Goal: Information Seeking & Learning: Learn about a topic

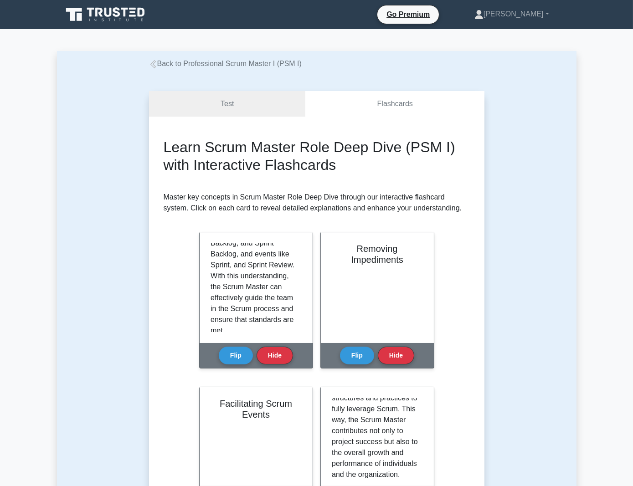
click at [164, 63] on link "Back to Professional Scrum Master I (PSM I)" at bounding box center [225, 64] width 153 height 8
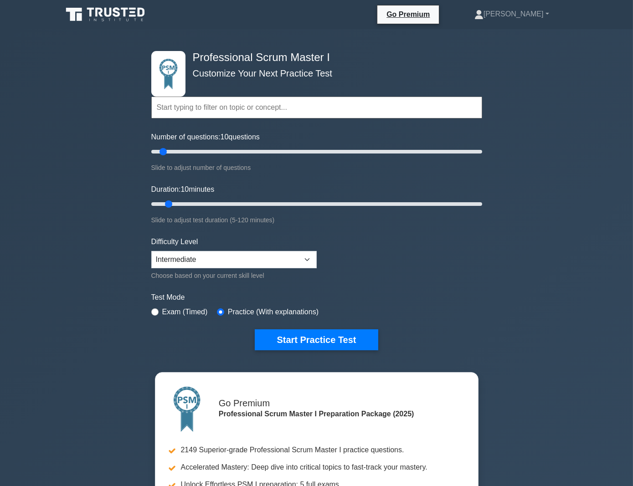
click at [62, 16] on icon at bounding box center [105, 14] width 87 height 17
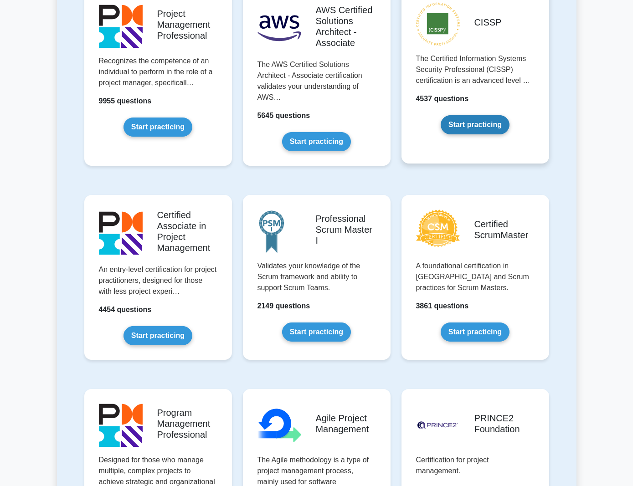
scroll to position [228, 0]
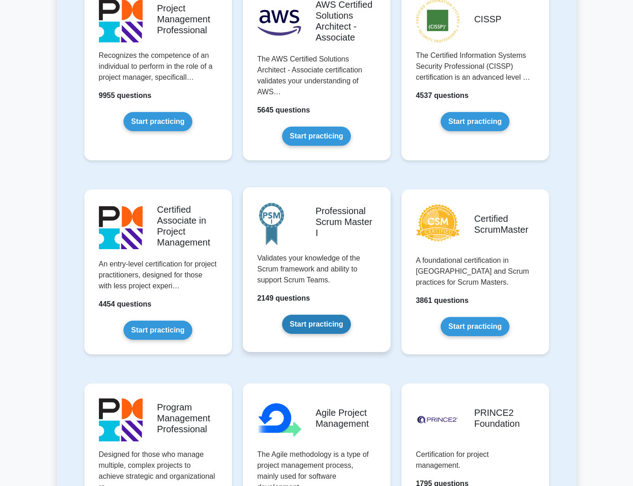
click at [320, 315] on link "Start practicing" at bounding box center [316, 324] width 69 height 19
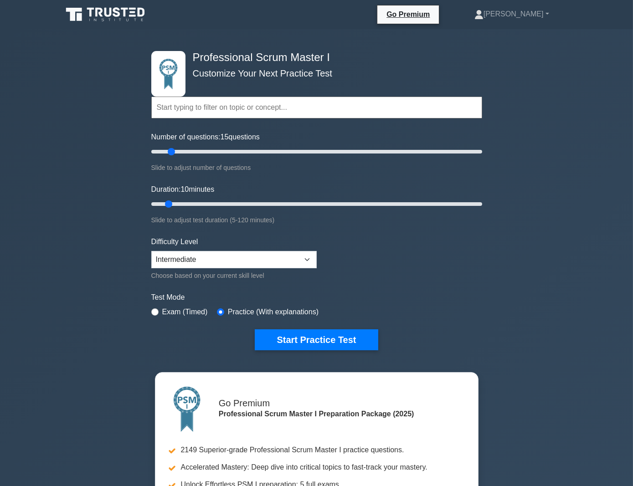
drag, startPoint x: 162, startPoint y: 149, endPoint x: 173, endPoint y: 150, distance: 11.0
type input "15"
click at [173, 150] on input "Number of questions: 15 questions" at bounding box center [316, 151] width 331 height 11
type input "10"
drag, startPoint x: 173, startPoint y: 202, endPoint x: 173, endPoint y: 222, distance: 20.0
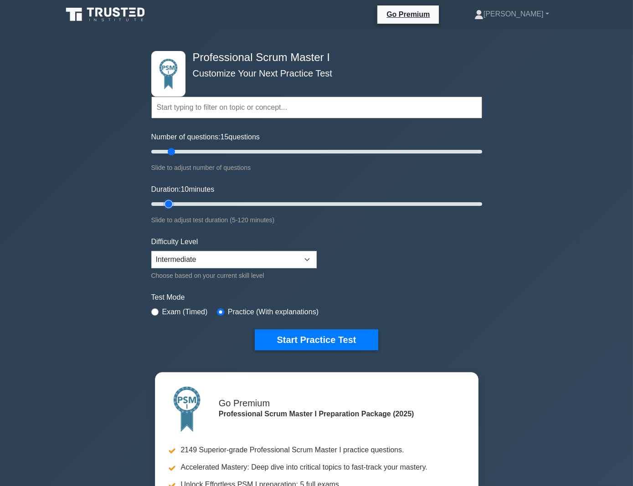
click at [173, 210] on input "Duration: 10 minutes" at bounding box center [316, 204] width 331 height 11
type input "15"
click at [174, 154] on input "Number of questions: 15 questions" at bounding box center [316, 151] width 331 height 11
click at [312, 336] on button "Start Practice Test" at bounding box center [316, 339] width 123 height 21
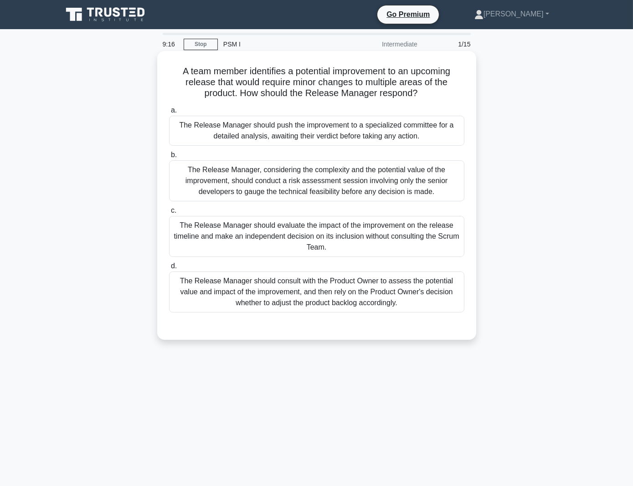
click at [360, 287] on div "The Release Manager should consult with the Product Owner to assess the potenti…" at bounding box center [316, 292] width 295 height 41
click at [169, 269] on input "d. The Release Manager should consult with the Product Owner to assess the pote…" at bounding box center [169, 266] width 0 height 6
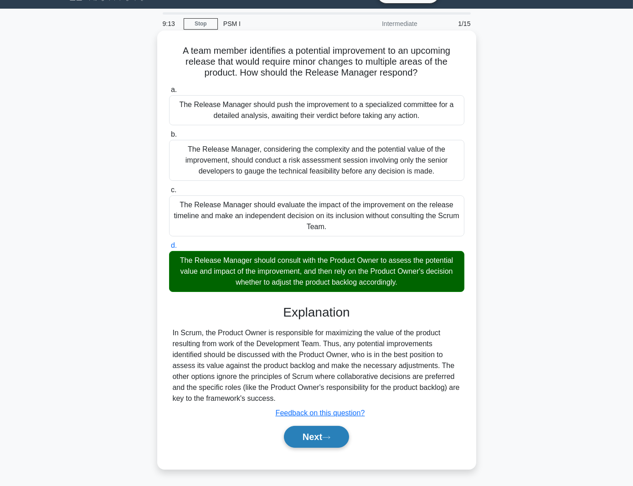
click at [324, 435] on button "Next" at bounding box center [316, 437] width 65 height 22
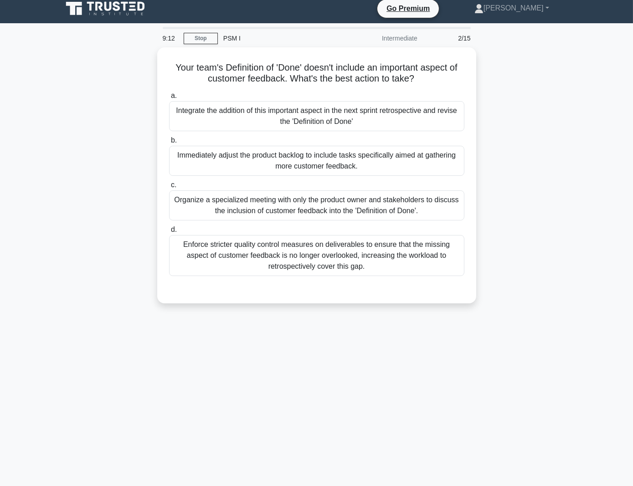
scroll to position [5, 0]
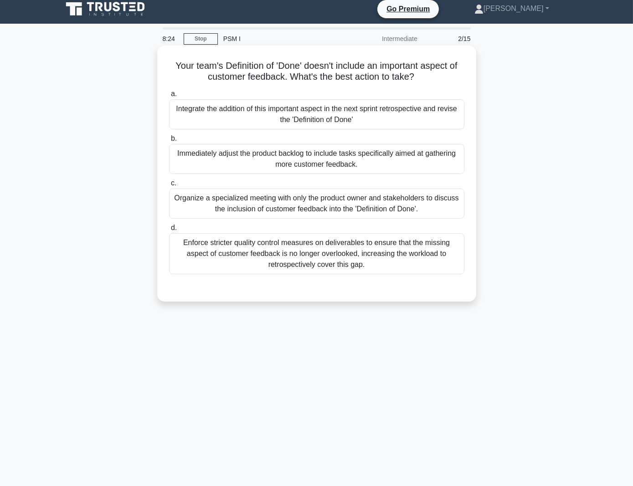
click at [391, 114] on div "Integrate the addition of this important aspect in the next sprint retrospectiv…" at bounding box center [316, 114] width 295 height 30
click at [169, 97] on input "a. Integrate the addition of this important aspect in the next sprint retrospec…" at bounding box center [169, 94] width 0 height 6
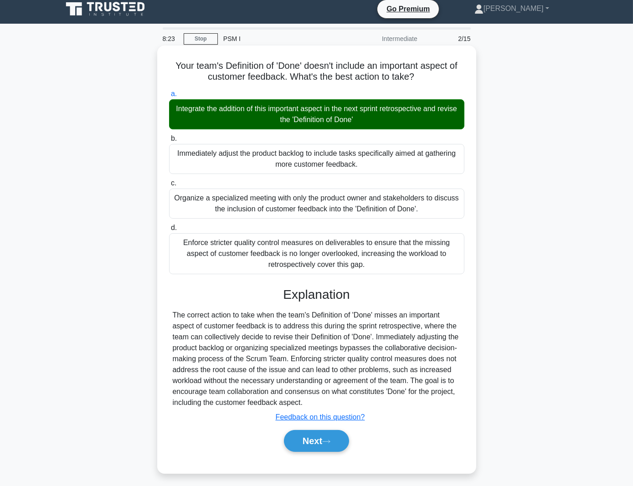
scroll to position [10, 0]
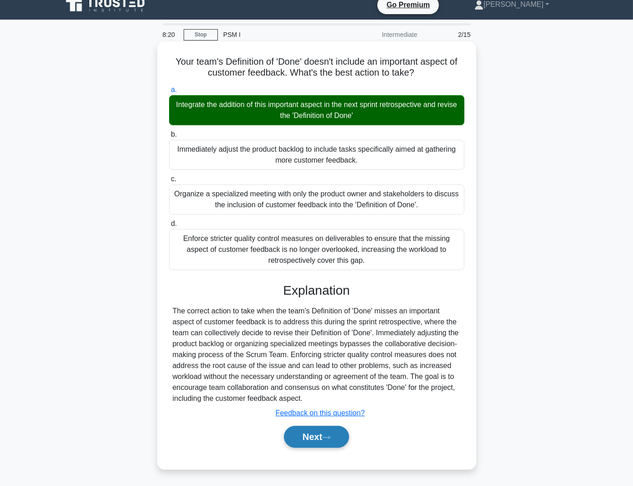
click at [310, 432] on button "Next" at bounding box center [316, 437] width 65 height 22
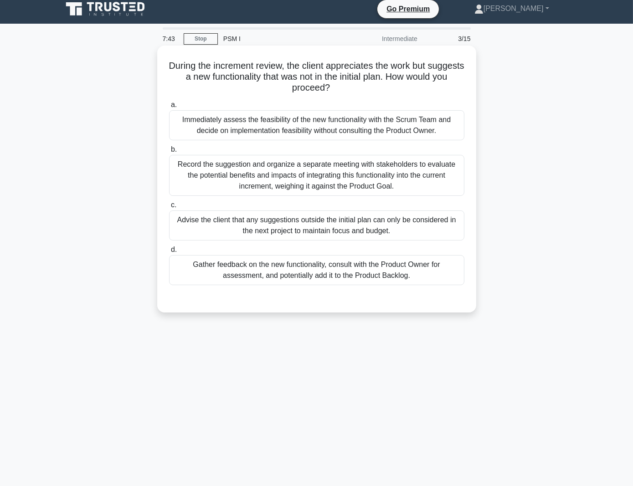
click at [406, 259] on div "Gather feedback on the new functionality, consult with the Product Owner for as…" at bounding box center [316, 270] width 295 height 30
click at [169, 253] on input "d. Gather feedback on the new functionality, consult with the Product Owner for…" at bounding box center [169, 250] width 0 height 6
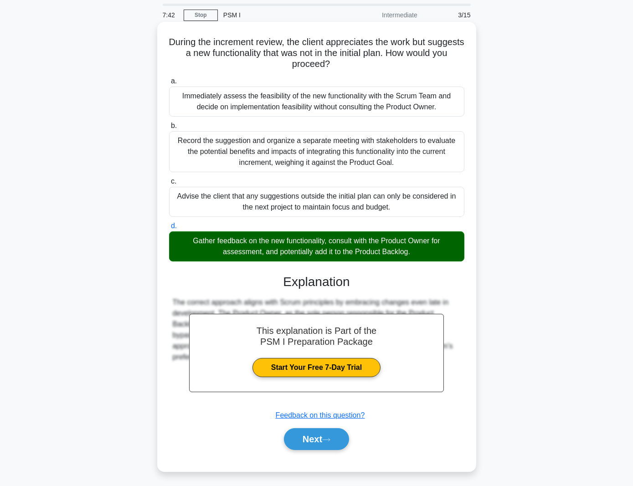
scroll to position [32, 0]
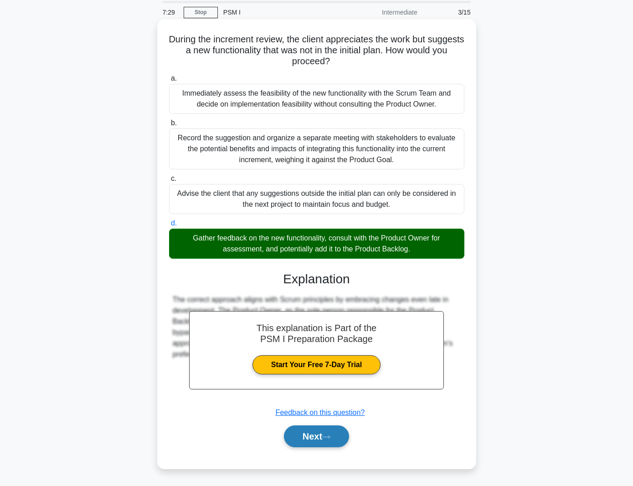
click at [328, 438] on icon at bounding box center [326, 437] width 8 height 5
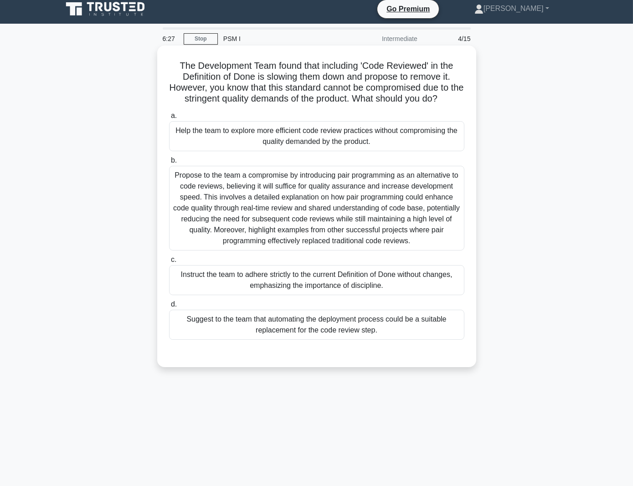
click at [402, 141] on div "Help the team to explore more efficient code review practices without compromis…" at bounding box center [316, 136] width 295 height 30
click at [169, 119] on input "a. Help the team to explore more efficient code review practices without compro…" at bounding box center [169, 116] width 0 height 6
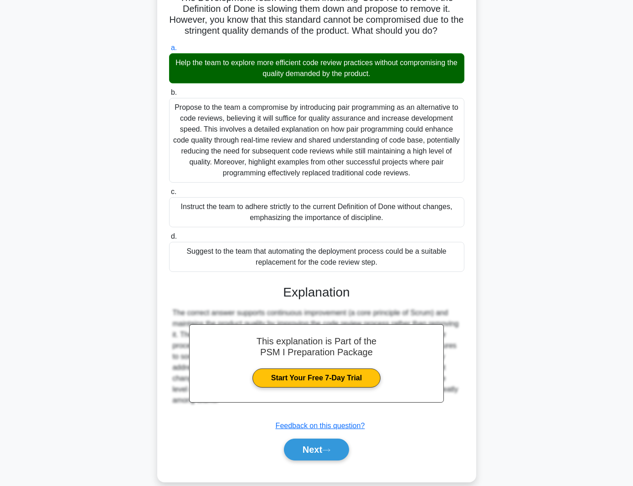
scroll to position [87, 0]
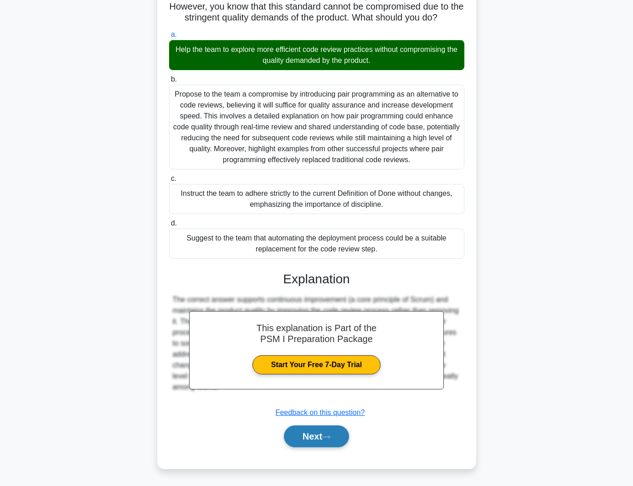
click at [341, 438] on button "Next" at bounding box center [316, 437] width 65 height 22
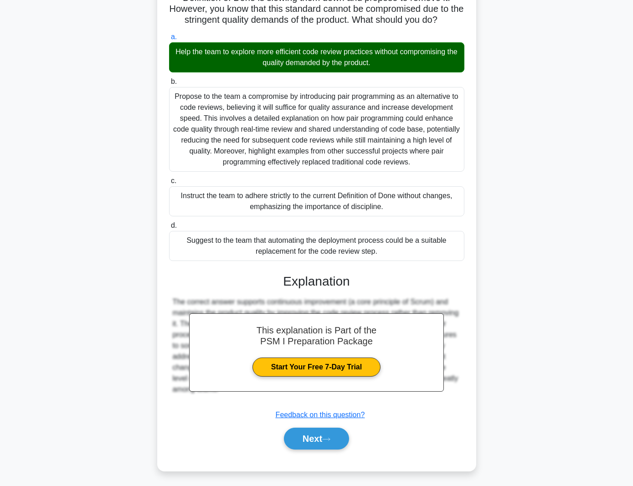
scroll to position [5, 0]
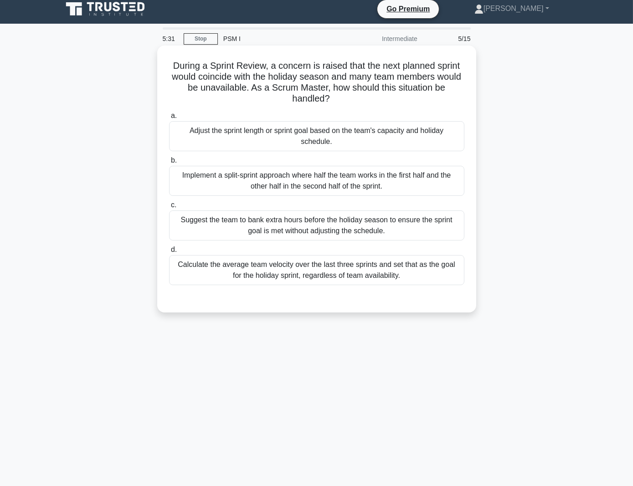
click at [324, 139] on div "Adjust the sprint length or sprint goal based on the team's capacity and holida…" at bounding box center [316, 136] width 295 height 30
click at [169, 119] on input "a. Adjust the sprint length or sprint goal based on the team's capacity and hol…" at bounding box center [169, 116] width 0 height 6
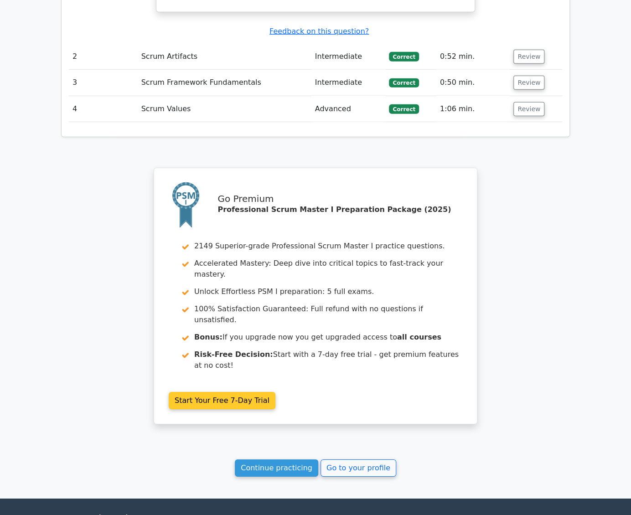
scroll to position [1159, 0]
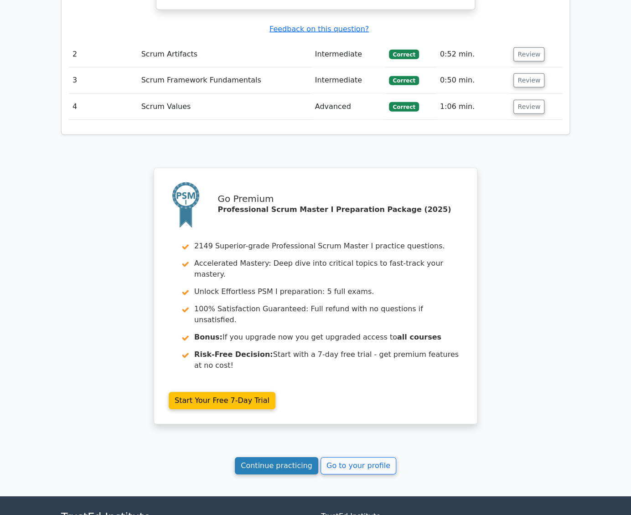
click at [296, 457] on link "Continue practicing" at bounding box center [276, 465] width 83 height 17
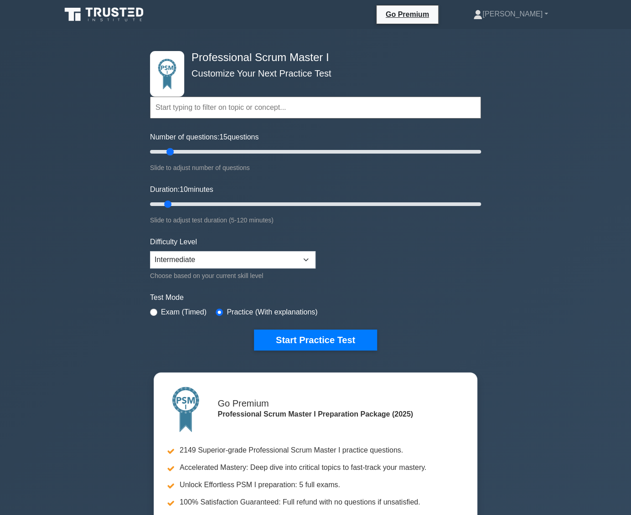
drag, startPoint x: 161, startPoint y: 152, endPoint x: 173, endPoint y: 157, distance: 12.9
type input "15"
click at [173, 157] on input "Number of questions: 15 questions" at bounding box center [315, 151] width 331 height 11
click at [301, 340] on button "Start Practice Test" at bounding box center [315, 339] width 123 height 21
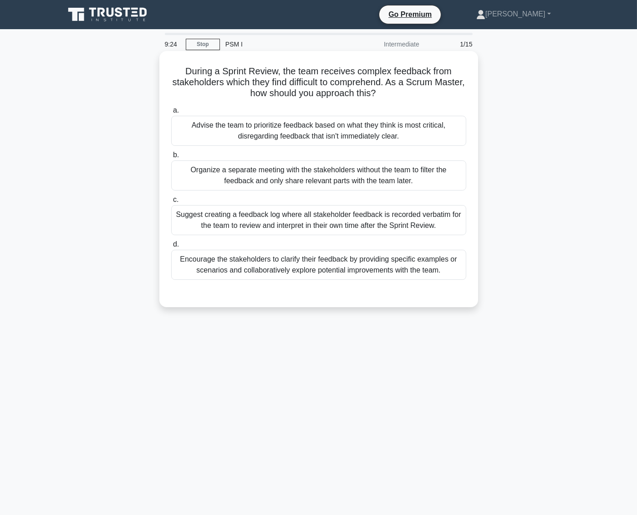
click at [373, 262] on div "Encourage the stakeholders to clarify their feedback by providing specific exam…" at bounding box center [318, 265] width 295 height 30
click at [171, 247] on input "d. Encourage the stakeholders to clarify their feedback by providing specific e…" at bounding box center [171, 244] width 0 height 6
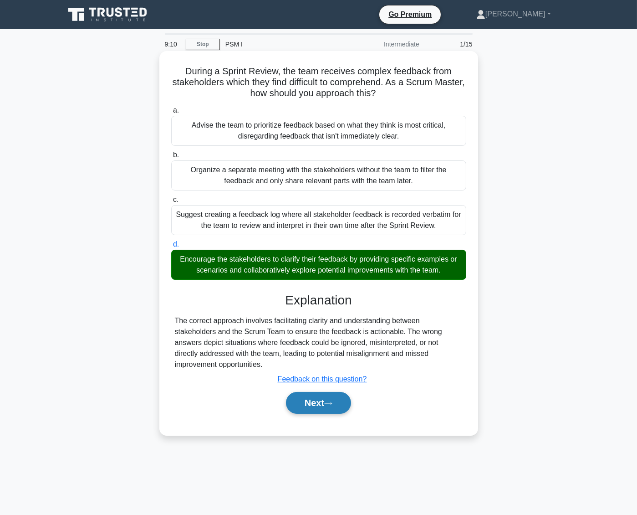
click at [333, 392] on button "Next" at bounding box center [318, 403] width 65 height 22
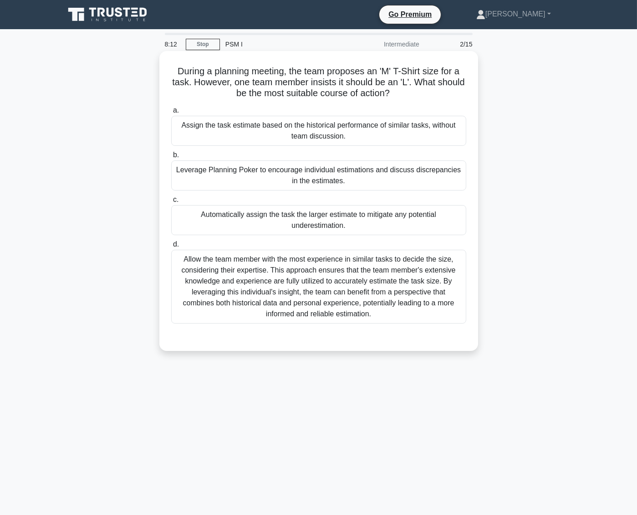
click at [314, 178] on div "Leverage Planning Poker to encourage individual estimations and discuss discrep…" at bounding box center [318, 175] width 295 height 30
click at [171, 158] on input "b. Leverage Planning Poker to encourage individual estimations and discuss disc…" at bounding box center [171, 155] width 0 height 6
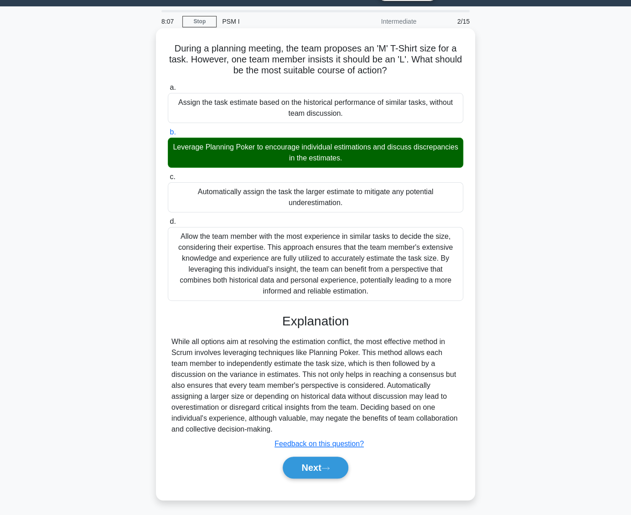
scroll to position [25, 0]
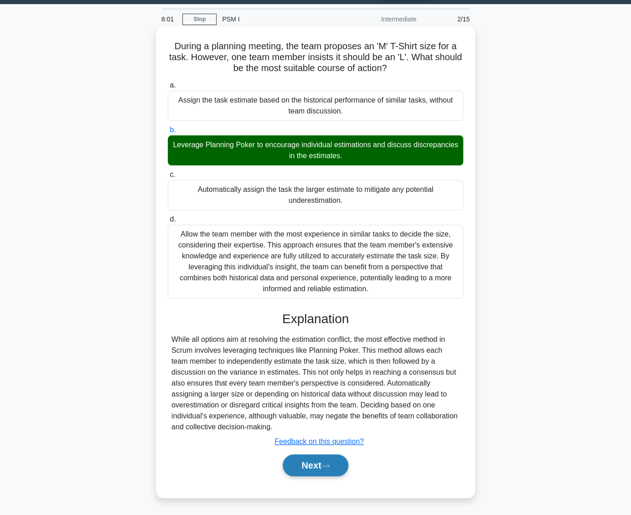
click at [336, 464] on button "Next" at bounding box center [315, 465] width 65 height 22
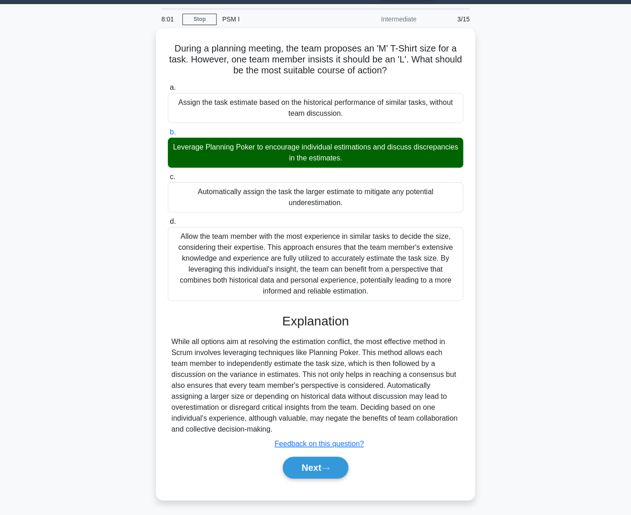
scroll to position [0, 0]
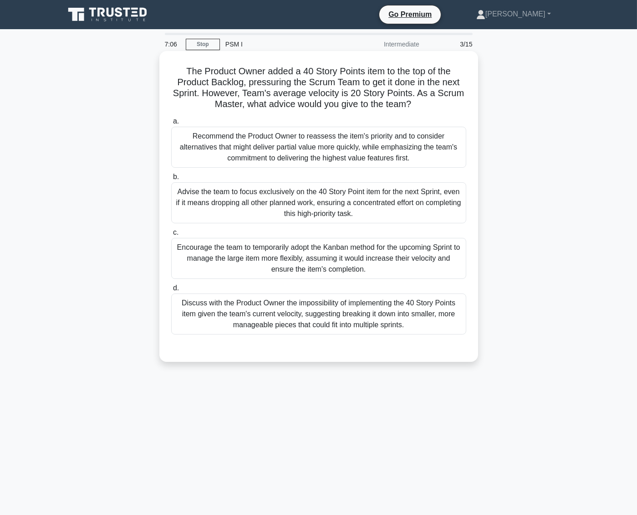
click at [387, 312] on div "Discuss with the Product Owner the impossibility of implementing the 40 Story P…" at bounding box center [318, 313] width 295 height 41
click at [171, 291] on input "d. Discuss with the Product Owner the impossibility of implementing the 40 Stor…" at bounding box center [171, 288] width 0 height 6
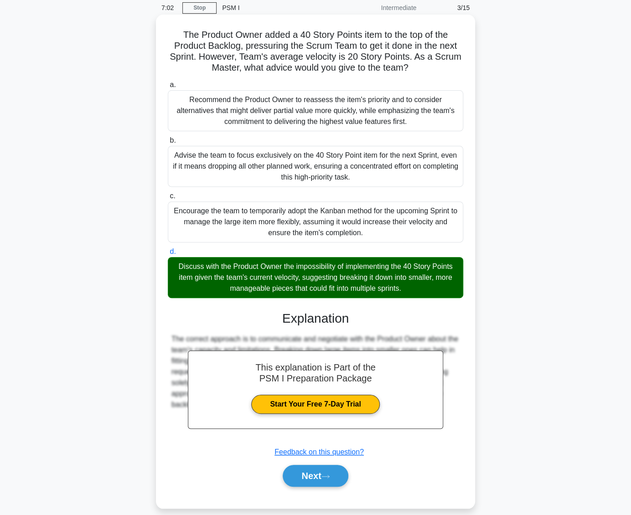
scroll to position [46, 0]
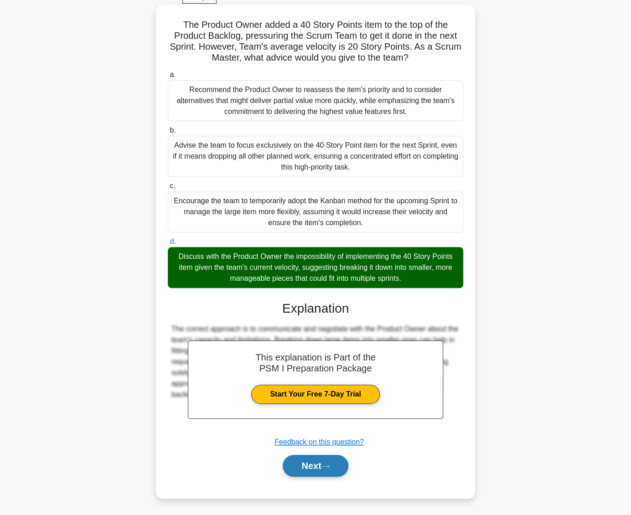
click at [315, 470] on button "Next" at bounding box center [315, 466] width 65 height 22
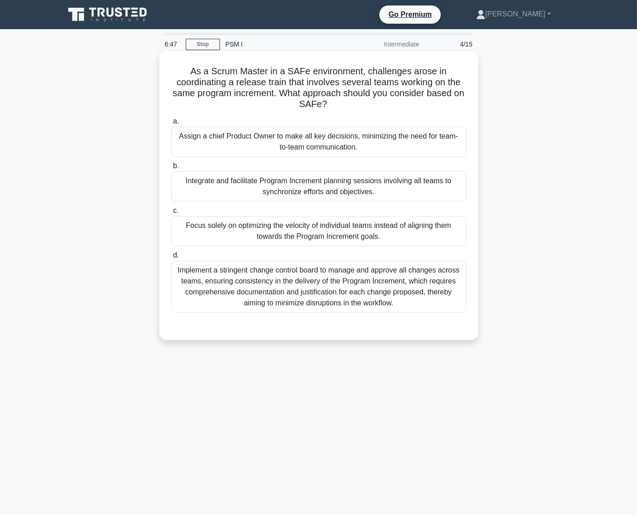
drag, startPoint x: 313, startPoint y: 188, endPoint x: 312, endPoint y: 195, distance: 6.4
click at [312, 195] on div "Integrate and facilitate Program Increment planning sessions involving all team…" at bounding box center [318, 186] width 295 height 30
click at [171, 169] on input "b. Integrate and facilitate Program Increment planning sessions involving all t…" at bounding box center [171, 166] width 0 height 6
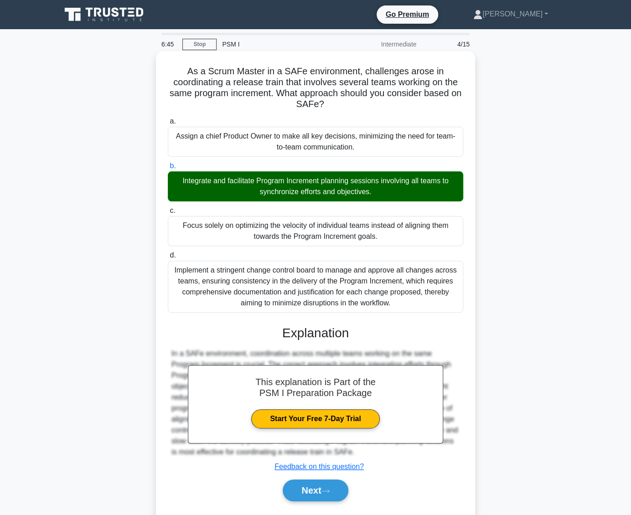
click at [310, 234] on div "Focus solely on optimizing the velocity of individual teams instead of aligning…" at bounding box center [315, 231] width 295 height 30
click at [168, 214] on input "c. Focus solely on optimizing the velocity of individual teams instead of align…" at bounding box center [168, 211] width 0 height 6
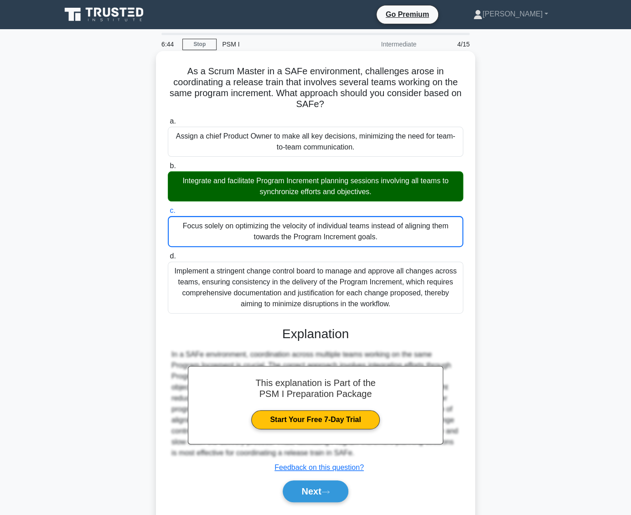
click at [310, 234] on div "Focus solely on optimizing the velocity of individual teams instead of aligning…" at bounding box center [315, 231] width 295 height 31
click at [168, 214] on input "c. Focus solely on optimizing the velocity of individual teams instead of align…" at bounding box center [168, 211] width 0 height 6
click at [305, 483] on button "Next" at bounding box center [315, 491] width 65 height 22
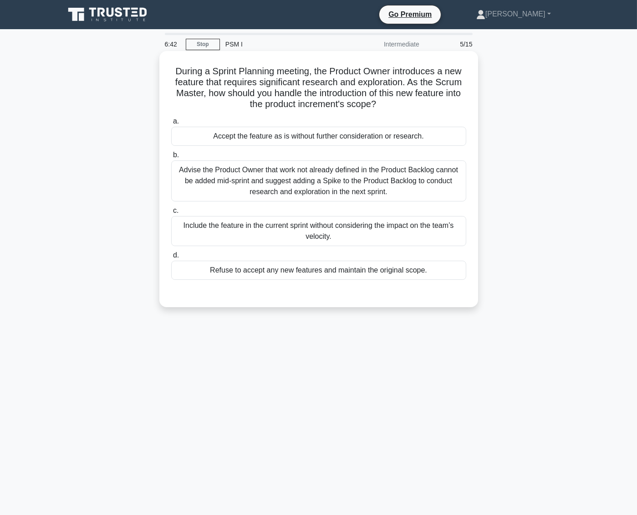
click at [268, 134] on div "Accept the feature as is without further consideration or research." at bounding box center [318, 136] width 295 height 19
click at [171, 124] on input "a. Accept the feature as is without further consideration or research." at bounding box center [171, 121] width 0 height 6
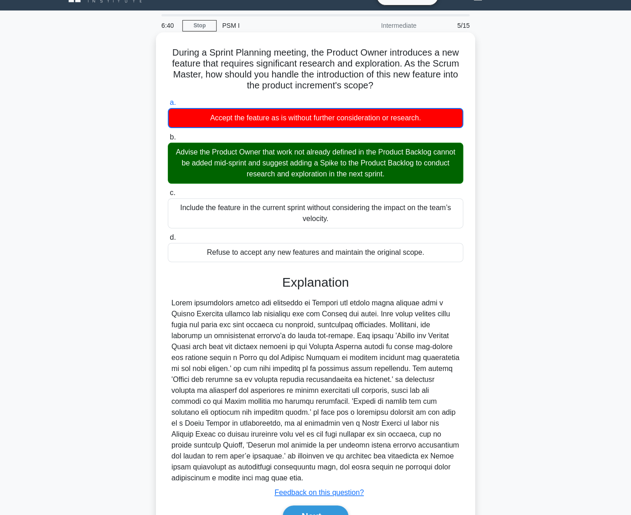
scroll to position [69, 0]
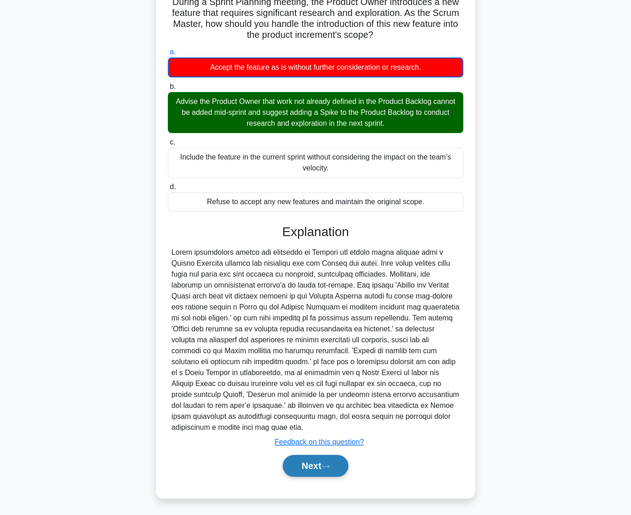
click at [319, 460] on button "Next" at bounding box center [315, 466] width 65 height 22
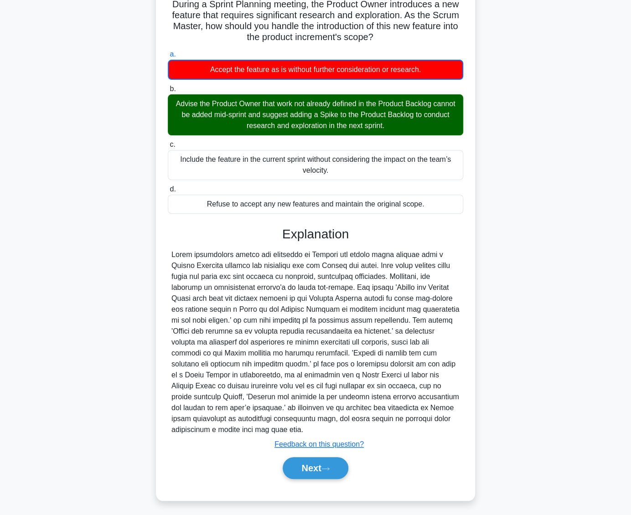
scroll to position [0, 0]
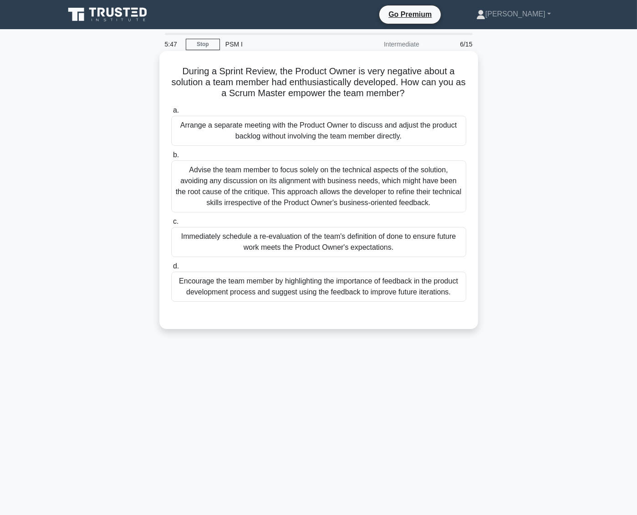
click at [367, 282] on div "Encourage the team member by highlighting the importance of feedback in the pro…" at bounding box center [318, 287] width 295 height 30
click at [171, 269] on input "d. Encourage the team member by highlighting the importance of feedback in the …" at bounding box center [171, 266] width 0 height 6
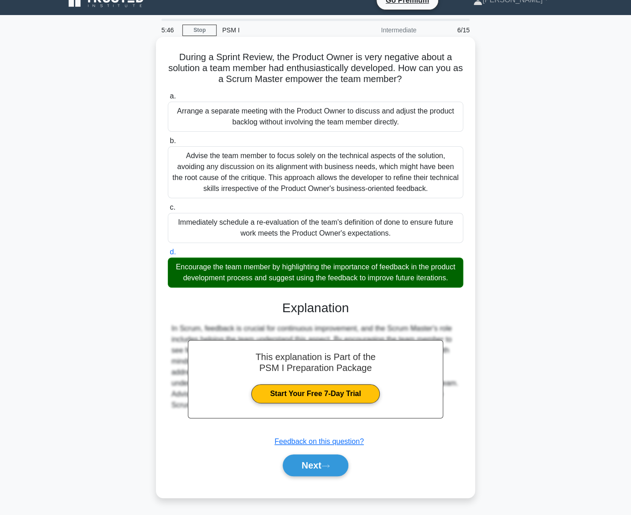
scroll to position [25, 0]
click at [313, 457] on button "Next" at bounding box center [315, 465] width 65 height 22
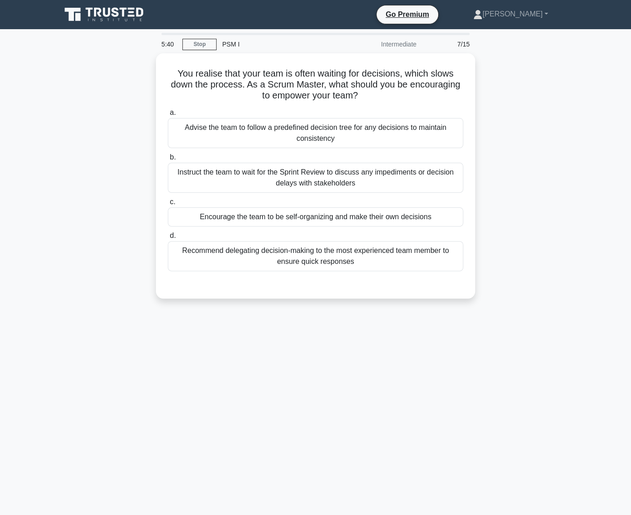
scroll to position [0, 0]
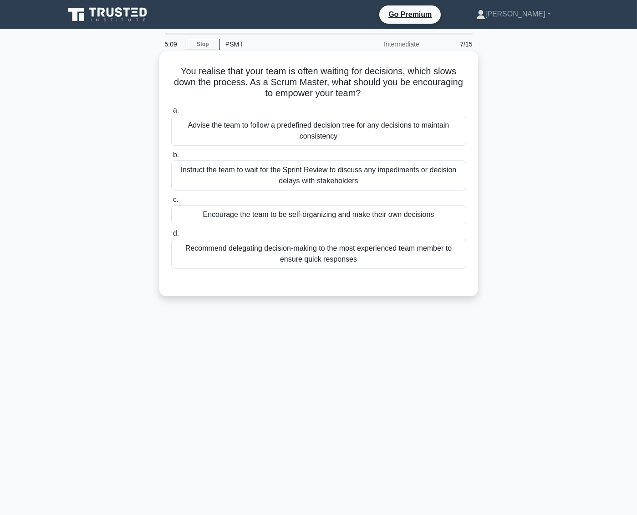
click at [318, 218] on div "Encourage the team to be self-organizing and make their own decisions" at bounding box center [318, 214] width 295 height 19
click at [171, 203] on input "c. Encourage the team to be self-organizing and make their own decisions" at bounding box center [171, 200] width 0 height 6
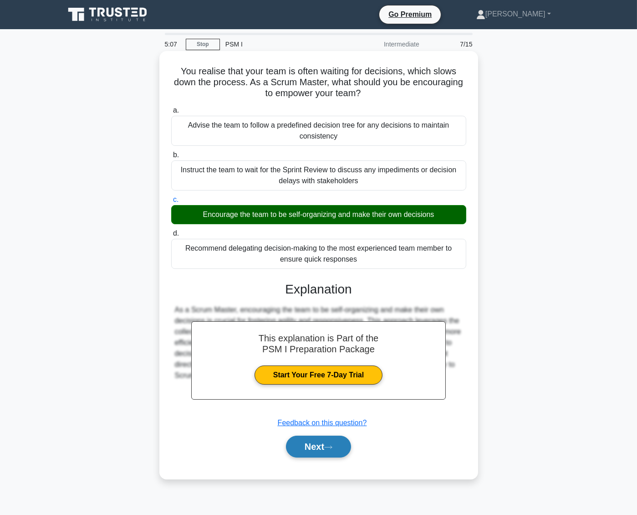
click at [319, 438] on button "Next" at bounding box center [318, 447] width 65 height 22
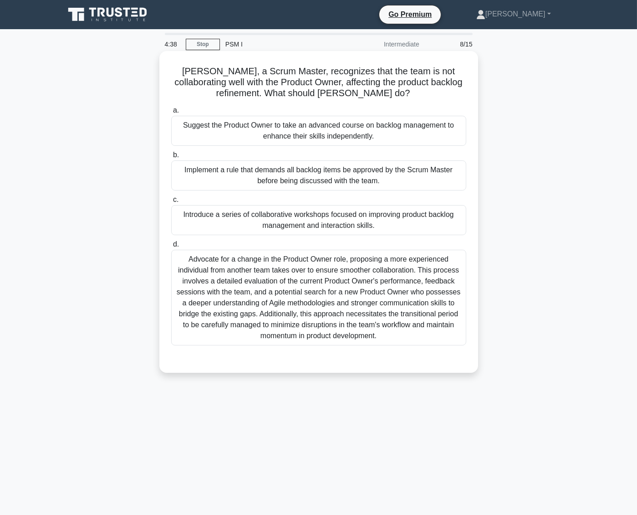
click at [407, 219] on div "Introduce a series of collaborative workshops focused on improving product back…" at bounding box center [318, 220] width 295 height 30
click at [171, 203] on input "c. Introduce a series of collaborative workshops focused on improving product b…" at bounding box center [171, 200] width 0 height 6
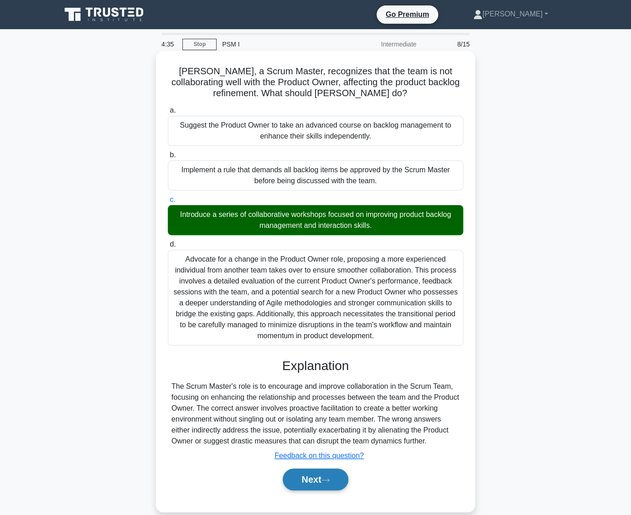
click at [339, 480] on button "Next" at bounding box center [315, 479] width 65 height 22
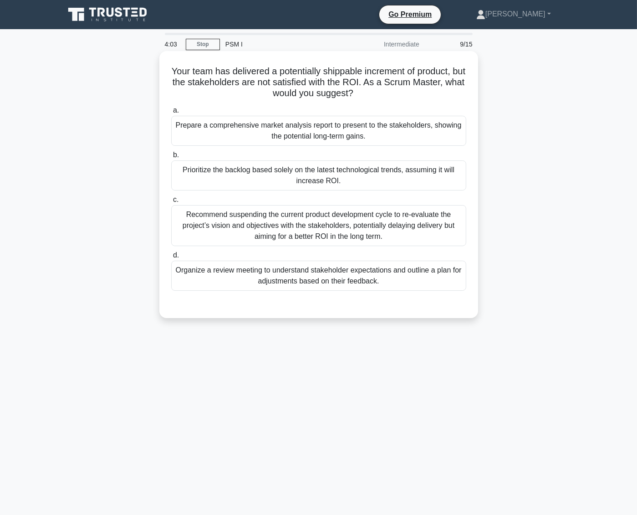
click at [435, 277] on div "Organize a review meeting to understand stakeholder expectations and outline a …" at bounding box center [318, 276] width 295 height 30
click at [171, 258] on input "d. Organize a review meeting to understand stakeholder expectations and outline…" at bounding box center [171, 255] width 0 height 6
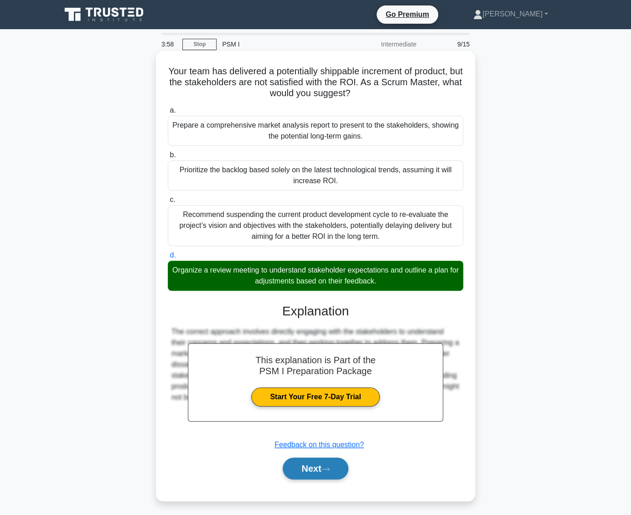
click at [311, 469] on button "Next" at bounding box center [315, 468] width 65 height 22
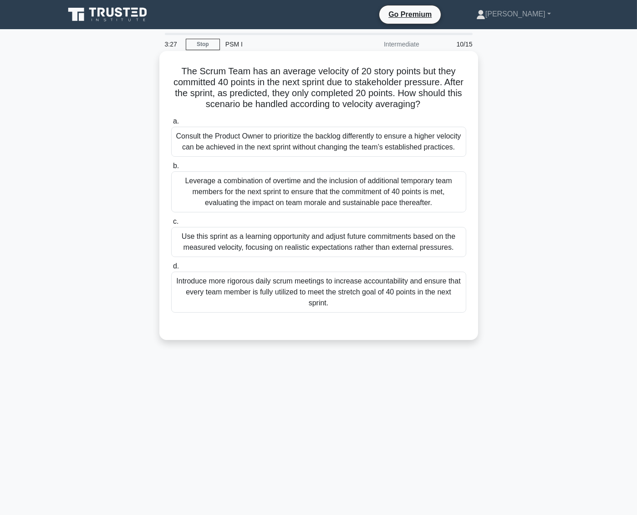
click at [408, 253] on div "Use this sprint as a learning opportunity and adjust future commitments based o…" at bounding box center [318, 242] width 295 height 30
click at [171, 225] on input "c. Use this sprint as a learning opportunity and adjust future commitments base…" at bounding box center [171, 222] width 0 height 6
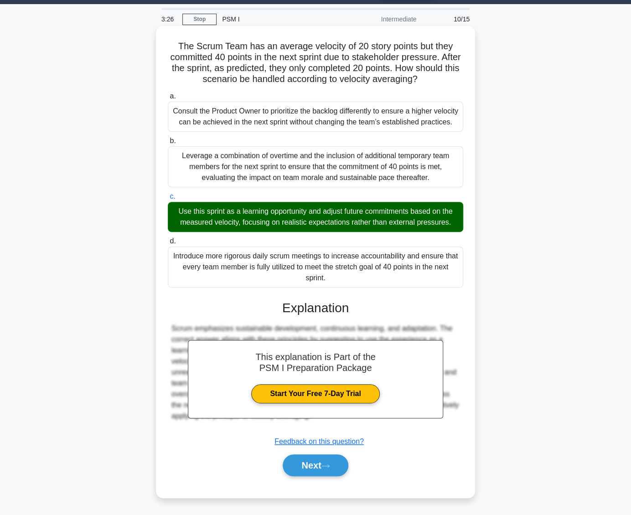
scroll to position [36, 0]
click at [329, 467] on icon at bounding box center [325, 465] width 8 height 5
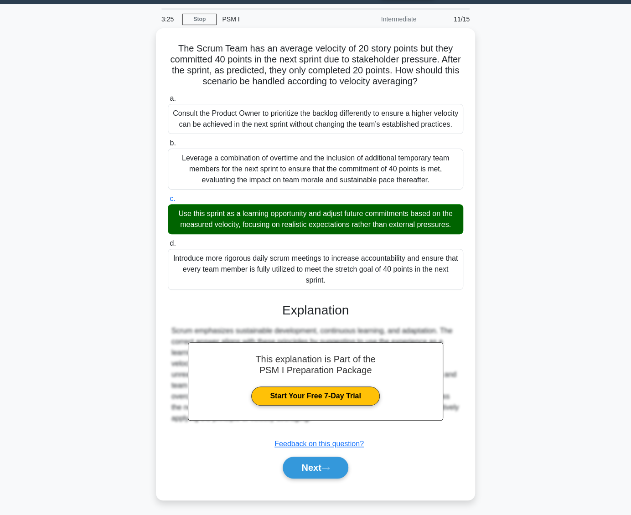
scroll to position [0, 0]
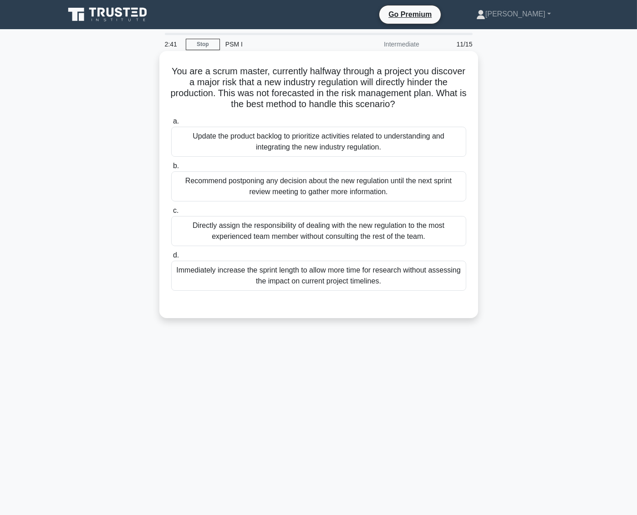
click at [302, 139] on div "Update the product backlog to prioritize activities related to understanding an…" at bounding box center [318, 142] width 295 height 30
click at [171, 124] on input "a. Update the product backlog to prioritize activities related to understanding…" at bounding box center [171, 121] width 0 height 6
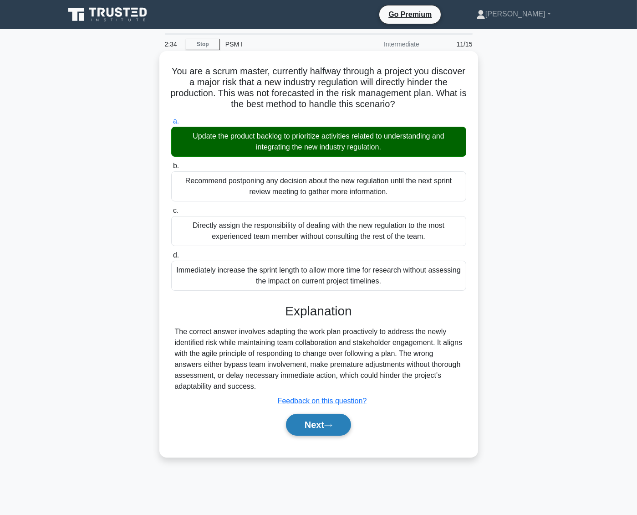
click at [324, 422] on button "Next" at bounding box center [318, 425] width 65 height 22
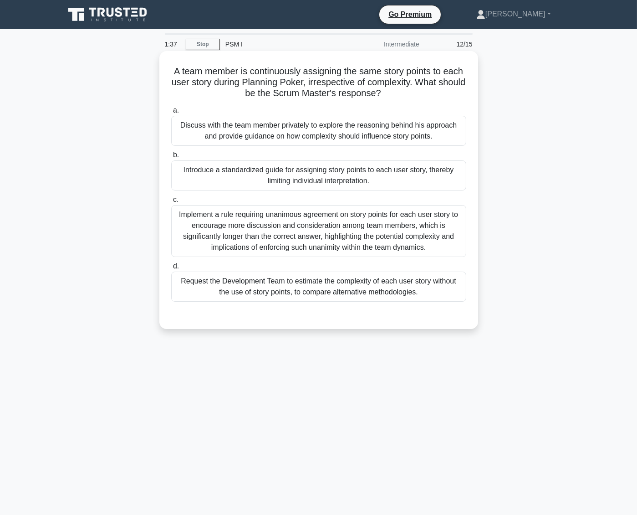
click at [313, 137] on div "Discuss with the team member privately to explore the reasoning behind his appr…" at bounding box center [318, 131] width 295 height 30
click at [171, 113] on input "a. Discuss with the team member privately to explore the reasoning behind his a…" at bounding box center [171, 111] width 0 height 6
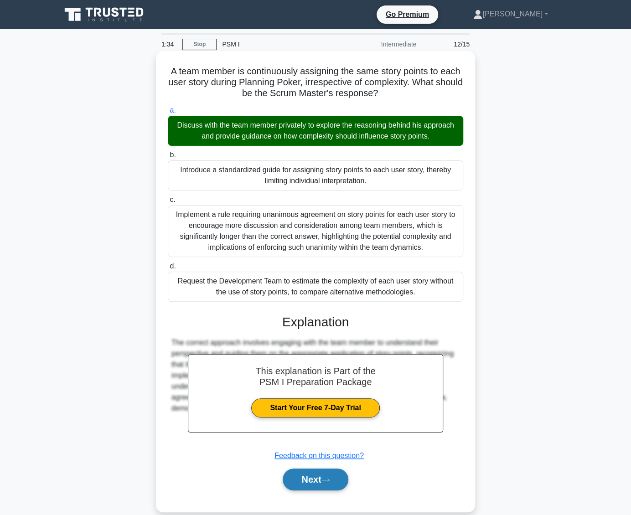
click at [298, 481] on button "Next" at bounding box center [315, 479] width 65 height 22
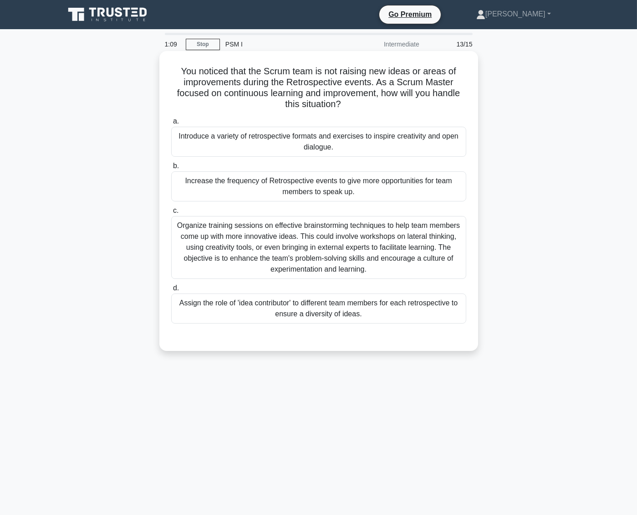
click at [310, 244] on div "Organize training sessions on effective brainstorming techniques to help team m…" at bounding box center [318, 247] width 295 height 63
click at [171, 214] on input "c. Organize training sessions on effective brainstorming techniques to help tea…" at bounding box center [171, 211] width 0 height 6
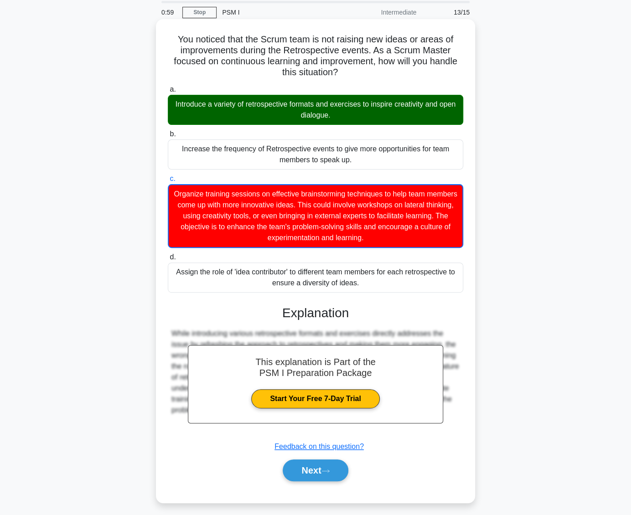
scroll to position [36, 0]
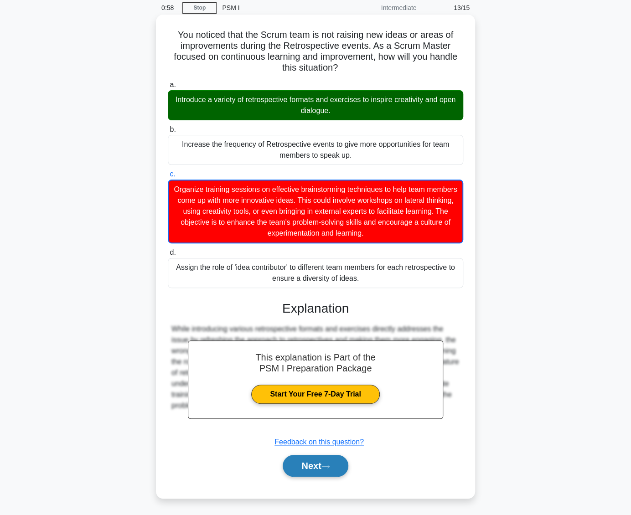
click at [313, 465] on button "Next" at bounding box center [315, 466] width 65 height 22
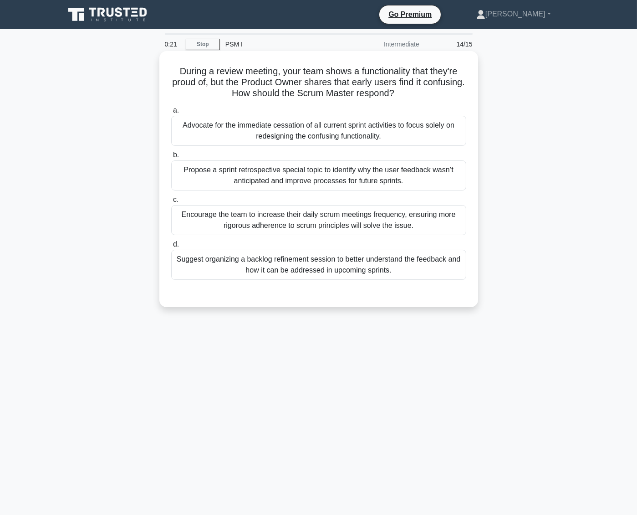
click at [365, 267] on div "Suggest organizing a backlog refinement session to better understand the feedba…" at bounding box center [318, 265] width 295 height 30
click at [352, 267] on div "Suggest organizing a backlog refinement session to better understand the feedba…" at bounding box center [318, 265] width 295 height 30
click at [171, 247] on input "d. Suggest organizing a backlog refinement session to better understand the fee…" at bounding box center [171, 244] width 0 height 6
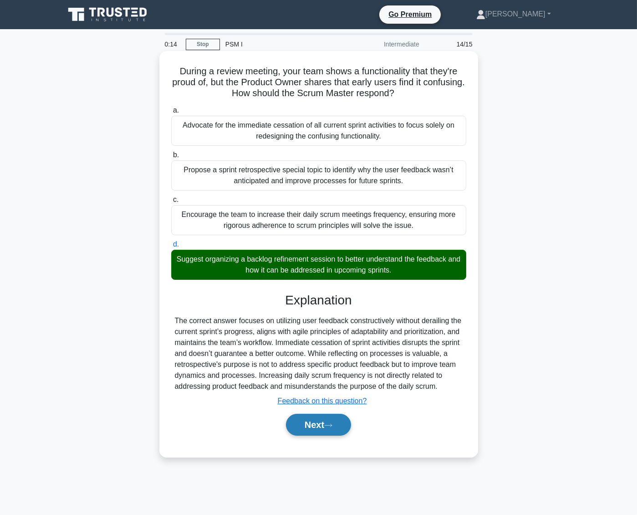
click at [324, 425] on button "Next" at bounding box center [318, 425] width 65 height 22
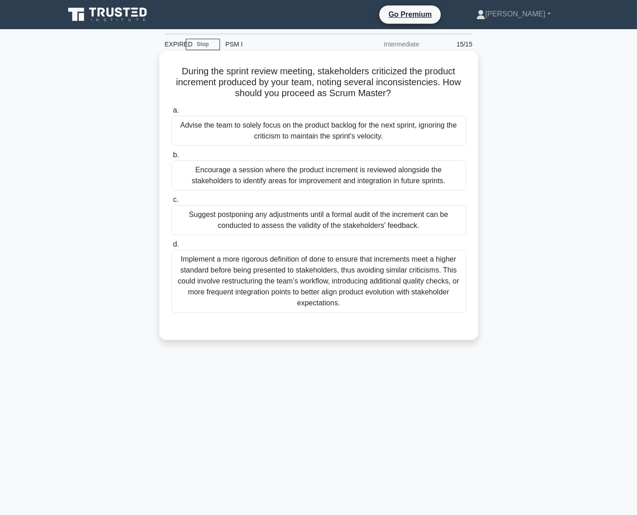
click at [263, 123] on div "Advise the team to solely focus on the product backlog for the next sprint, ign…" at bounding box center [318, 131] width 295 height 30
click at [171, 113] on input "a. Advise the team to solely focus on the product backlog for the next sprint, …" at bounding box center [171, 111] width 0 height 6
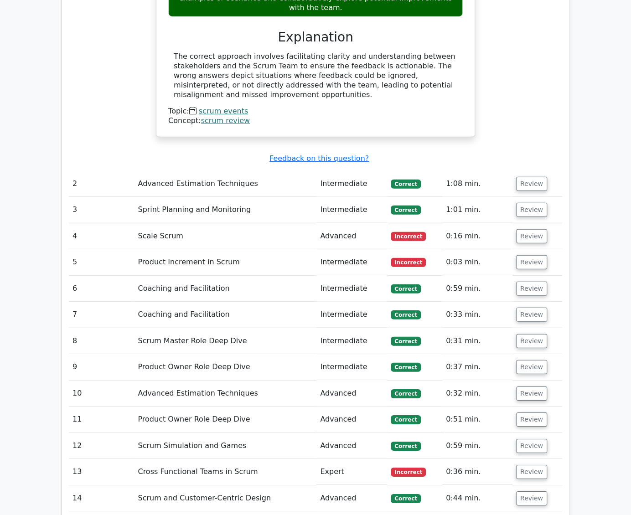
scroll to position [1139, 0]
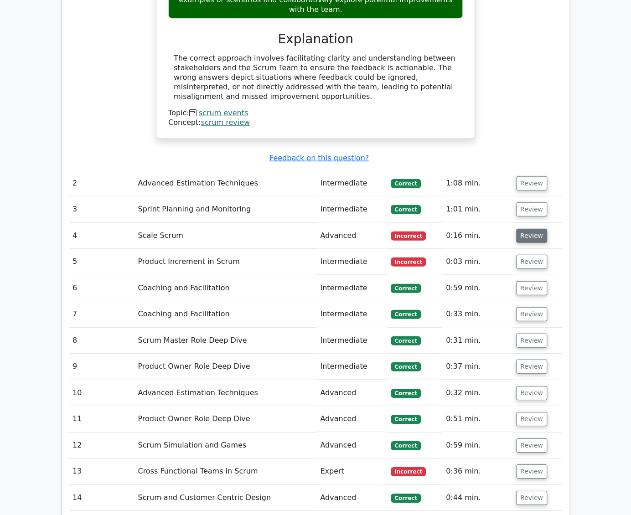
click at [532, 229] on button "Review" at bounding box center [531, 236] width 31 height 14
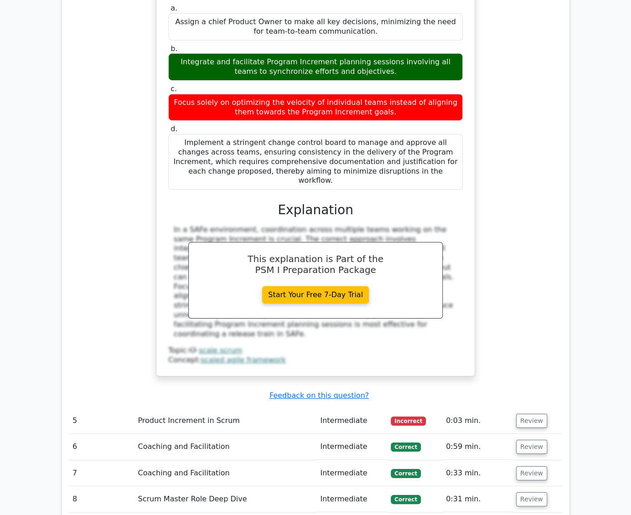
scroll to position [1458, 0]
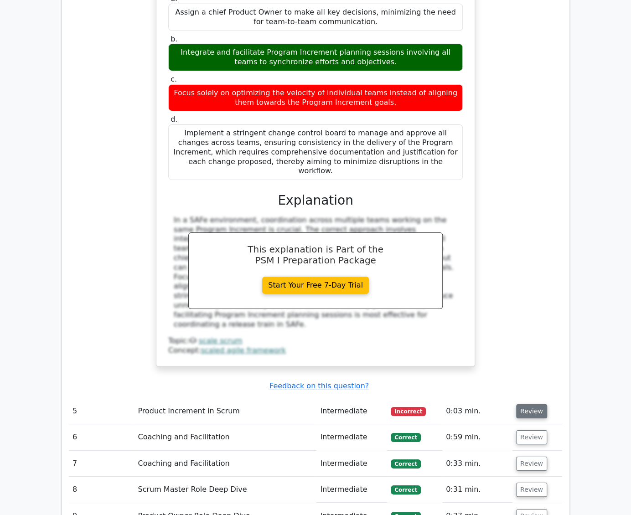
click at [535, 404] on button "Review" at bounding box center [531, 411] width 31 height 14
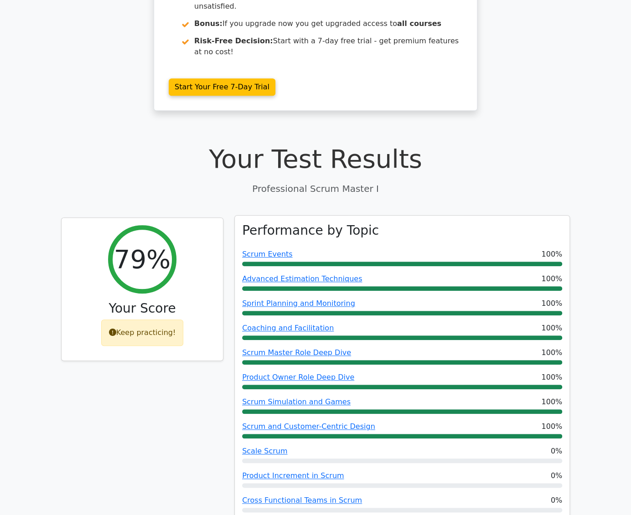
scroll to position [0, 0]
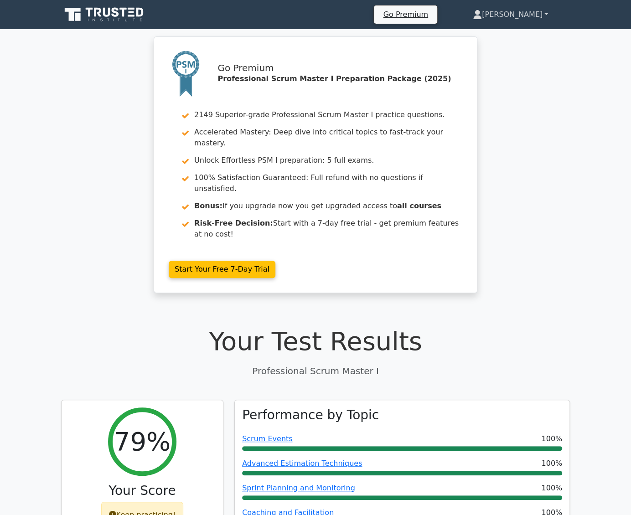
click at [527, 7] on link "[PERSON_NAME]" at bounding box center [510, 14] width 119 height 18
click at [503, 34] on link "Profile" at bounding box center [487, 36] width 72 height 15
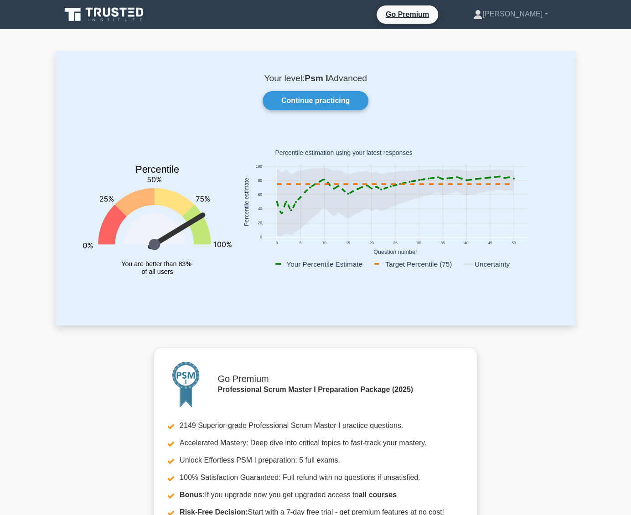
drag, startPoint x: 197, startPoint y: 217, endPoint x: 197, endPoint y: 205, distance: 11.4
click at [197, 205] on icon "Percentile You are better than 83% of all users" at bounding box center [157, 212] width 149 height 160
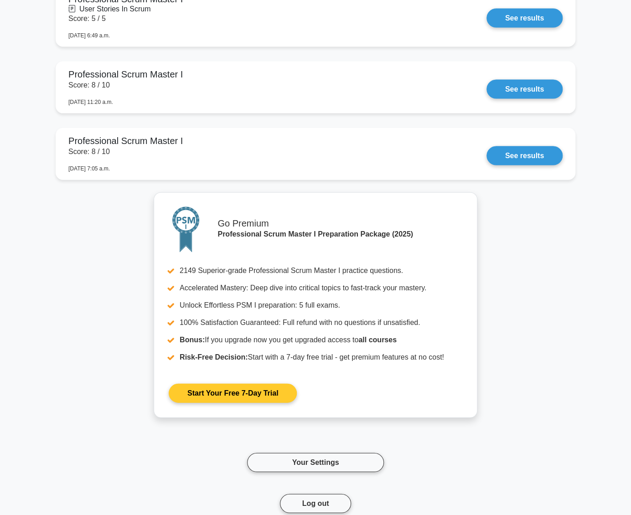
scroll to position [957, 0]
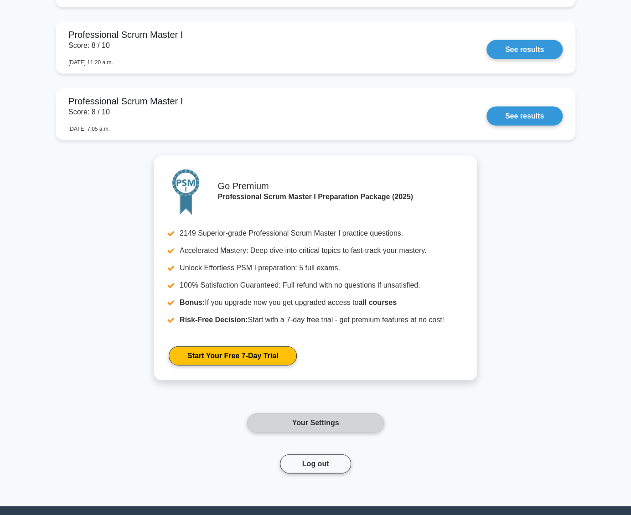
click at [324, 413] on link "Your Settings" at bounding box center [315, 422] width 137 height 19
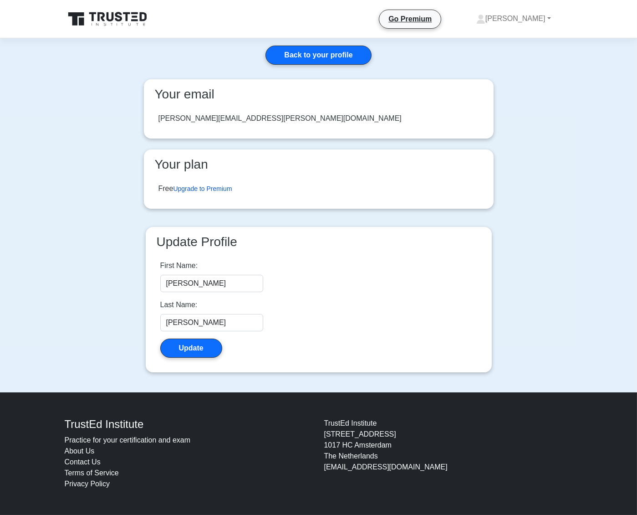
click at [222, 189] on link "Upgrade to Premium" at bounding box center [202, 188] width 59 height 7
click at [123, 31] on nav "Go Premium" at bounding box center [319, 19] width 509 height 29
click at [104, 21] on icon at bounding box center [101, 16] width 7 height 9
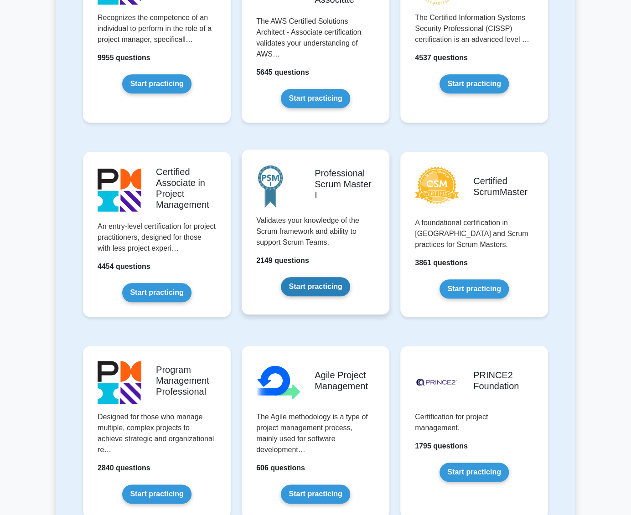
scroll to position [273, 0]
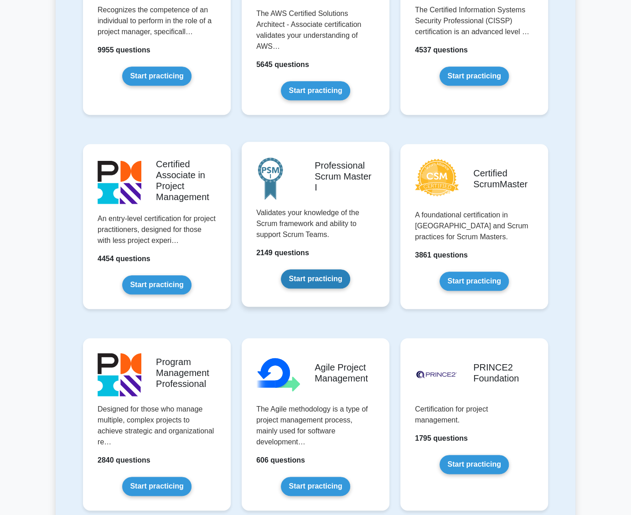
click at [319, 278] on link "Start practicing" at bounding box center [315, 278] width 69 height 19
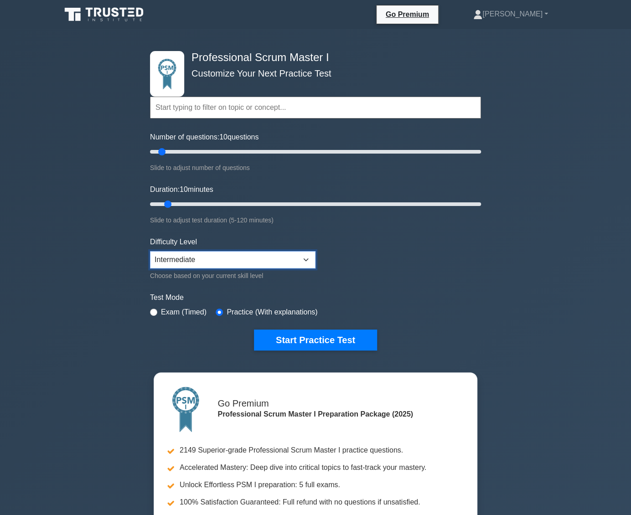
click at [193, 264] on select "Beginner Intermediate Expert" at bounding box center [232, 259] width 165 height 17
select select "beginner"
click at [150, 251] on select "Beginner Intermediate Expert" at bounding box center [232, 259] width 165 height 17
drag, startPoint x: 162, startPoint y: 153, endPoint x: 173, endPoint y: 154, distance: 11.5
type input "15"
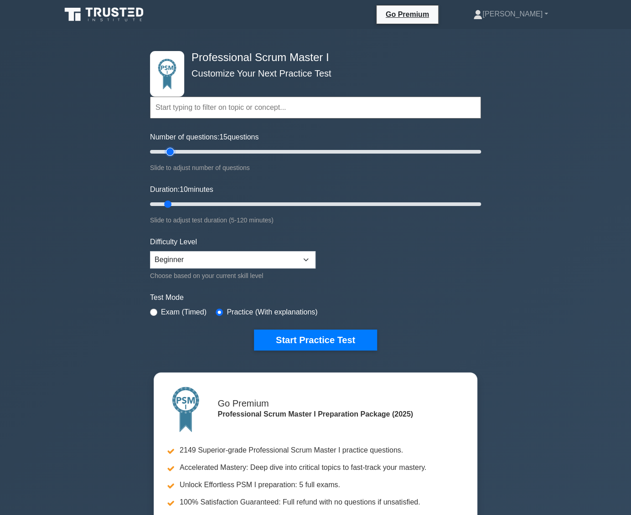
click at [173, 154] on input "Number of questions: 15 questions" at bounding box center [315, 151] width 331 height 11
click at [181, 310] on label "Exam (Timed)" at bounding box center [184, 312] width 46 height 11
click at [164, 307] on label "Exam (Timed)" at bounding box center [184, 312] width 46 height 11
click at [154, 311] on input "radio" at bounding box center [153, 311] width 7 height 7
radio input "true"
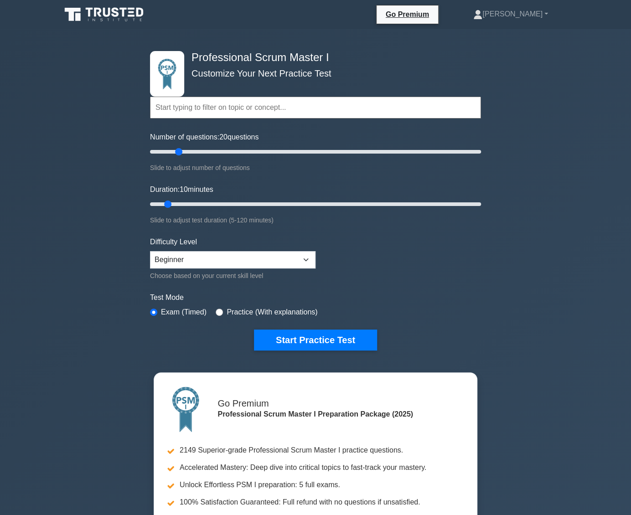
type input "15"
drag, startPoint x: 171, startPoint y: 152, endPoint x: 167, endPoint y: 195, distance: 43.5
click at [167, 157] on input "Number of questions: 15 questions" at bounding box center [315, 151] width 331 height 11
click at [297, 336] on button "Start Practice Test" at bounding box center [315, 339] width 123 height 21
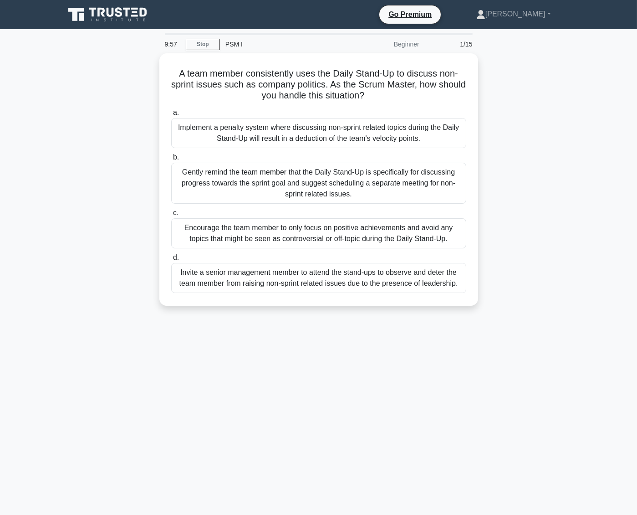
click at [129, 20] on icon at bounding box center [108, 14] width 87 height 17
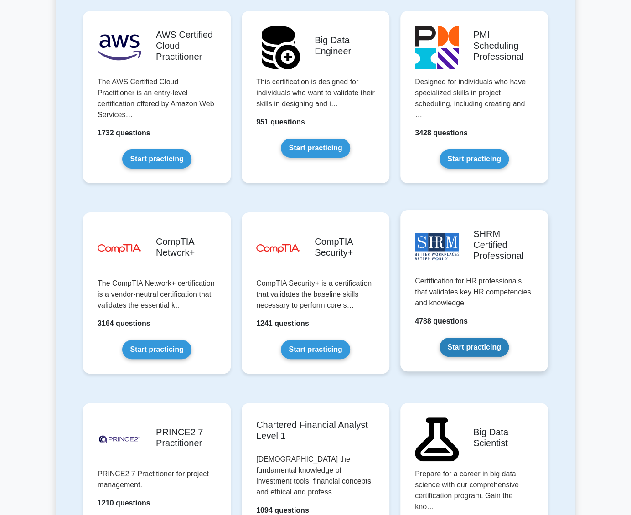
scroll to position [1777, 0]
